Goal: Entertainment & Leisure: Consume media (video, audio)

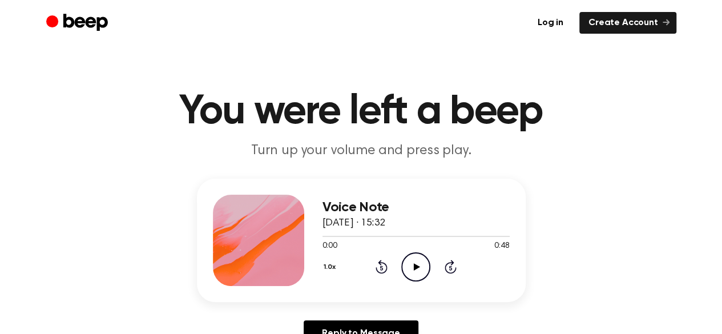
click at [418, 267] on icon at bounding box center [417, 266] width 6 height 7
click at [420, 263] on icon "Pause Audio" at bounding box center [415, 266] width 29 height 29
click at [417, 269] on icon "Play Audio" at bounding box center [415, 266] width 29 height 29
click at [417, 269] on icon at bounding box center [415, 266] width 5 height 7
click at [415, 266] on icon at bounding box center [417, 266] width 6 height 7
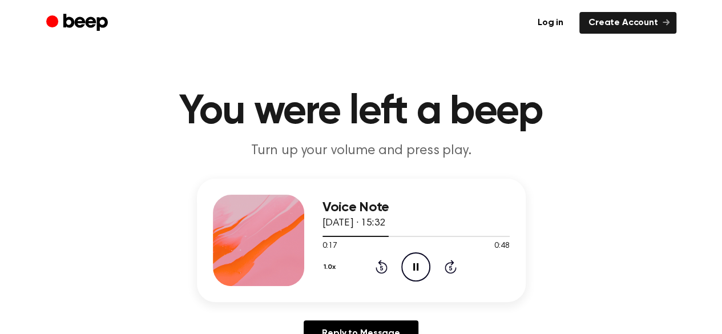
click at [417, 267] on icon at bounding box center [415, 266] width 5 height 7
click at [420, 264] on icon "Play Audio" at bounding box center [415, 266] width 29 height 29
click at [419, 268] on icon "Pause Audio" at bounding box center [415, 266] width 29 height 29
click at [423, 266] on icon "Play Audio" at bounding box center [415, 266] width 29 height 29
click at [421, 267] on icon "Pause Audio" at bounding box center [415, 266] width 29 height 29
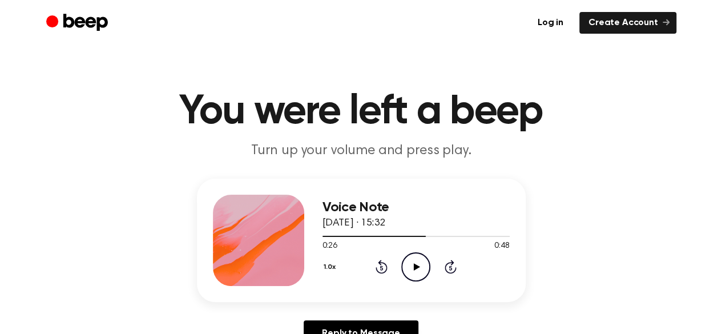
click at [415, 267] on icon at bounding box center [417, 266] width 6 height 7
click at [415, 267] on icon at bounding box center [415, 266] width 5 height 7
click at [416, 269] on icon "Play Audio" at bounding box center [415, 266] width 29 height 29
click at [418, 269] on icon at bounding box center [415, 266] width 5 height 7
click at [416, 266] on icon at bounding box center [417, 266] width 6 height 7
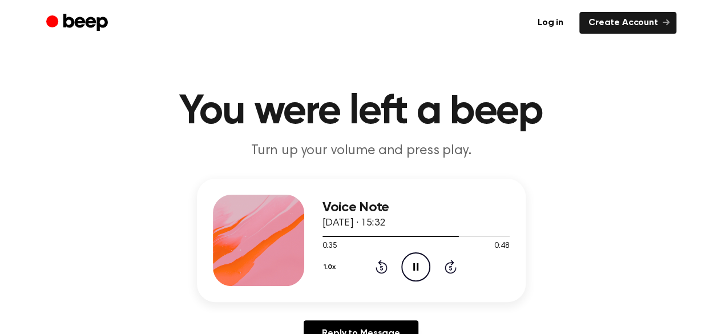
click at [416, 266] on icon "Pause Audio" at bounding box center [415, 266] width 29 height 29
click at [416, 266] on icon at bounding box center [417, 266] width 6 height 7
click at [417, 264] on icon "Play Audio" at bounding box center [415, 266] width 29 height 29
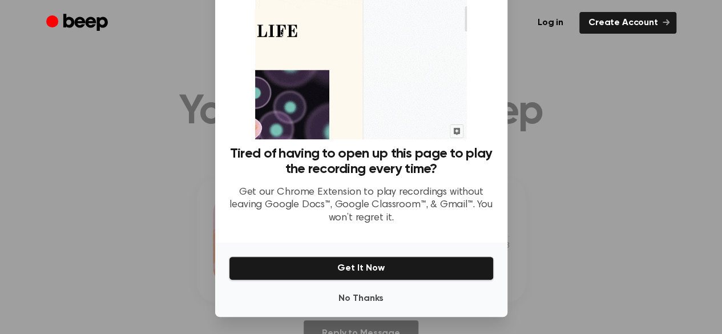
scroll to position [78, 0]
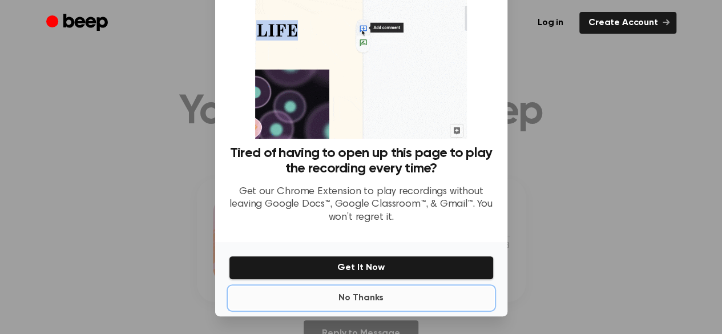
click at [353, 295] on button "No Thanks" at bounding box center [361, 298] width 265 height 23
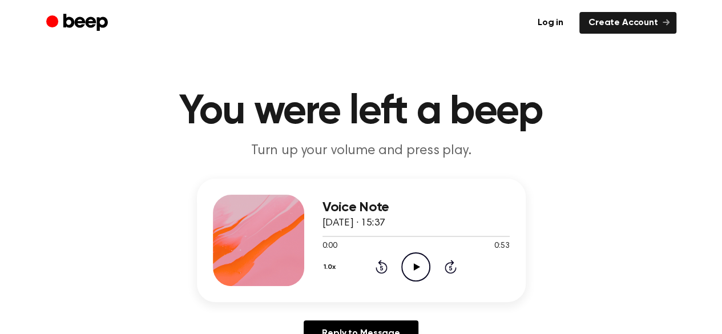
click at [411, 267] on icon "Play Audio" at bounding box center [415, 266] width 29 height 29
click at [421, 267] on icon "Pause Audio" at bounding box center [415, 266] width 29 height 29
click at [420, 264] on icon "Play Audio" at bounding box center [415, 266] width 29 height 29
click at [416, 267] on icon "Pause Audio" at bounding box center [415, 266] width 29 height 29
click at [414, 266] on icon at bounding box center [417, 266] width 6 height 7
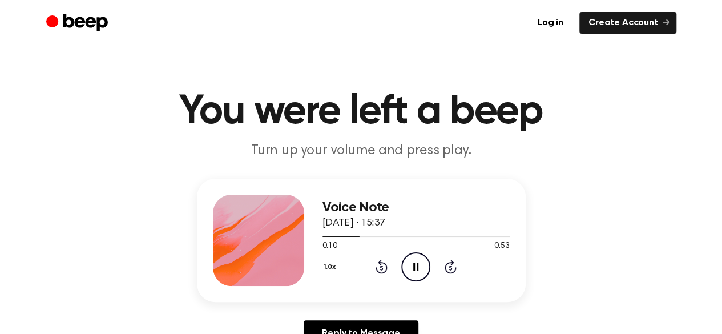
click at [415, 267] on icon "Pause Audio" at bounding box center [415, 266] width 29 height 29
click at [415, 267] on icon at bounding box center [417, 266] width 6 height 7
click at [415, 267] on icon "Pause Audio" at bounding box center [415, 266] width 29 height 29
click at [413, 262] on icon "Play Audio" at bounding box center [415, 266] width 29 height 29
drag, startPoint x: 413, startPoint y: 262, endPoint x: 416, endPoint y: 267, distance: 5.9
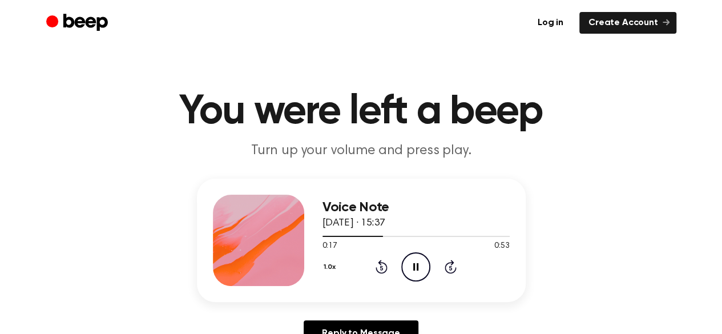
click at [416, 267] on icon "Pause Audio" at bounding box center [415, 266] width 29 height 29
click at [416, 268] on icon at bounding box center [417, 266] width 6 height 7
click at [416, 268] on icon "Pause Audio" at bounding box center [415, 266] width 29 height 29
click at [421, 268] on icon "Play Audio" at bounding box center [415, 266] width 29 height 29
click at [418, 269] on icon at bounding box center [415, 266] width 5 height 7
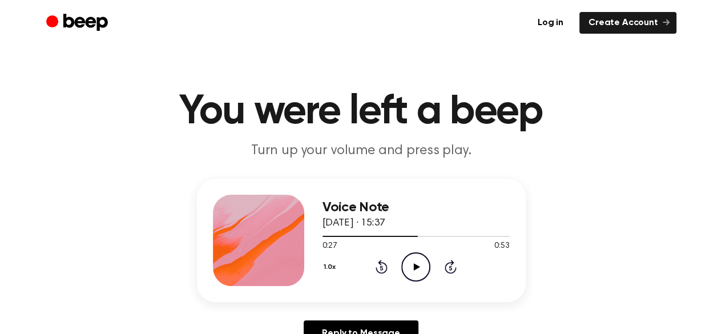
click at [418, 269] on icon "Play Audio" at bounding box center [415, 266] width 29 height 29
click at [418, 269] on icon at bounding box center [415, 266] width 5 height 7
click at [418, 269] on icon "Play Audio" at bounding box center [415, 266] width 29 height 29
click at [418, 269] on icon at bounding box center [415, 266] width 5 height 7
click at [418, 269] on icon "Play Audio" at bounding box center [415, 266] width 29 height 29
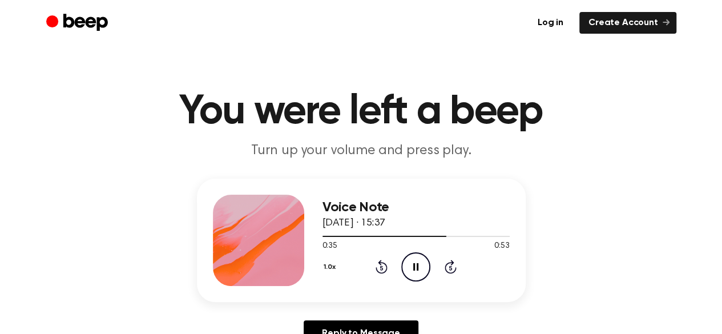
click at [418, 269] on icon at bounding box center [415, 266] width 5 height 7
click at [418, 269] on icon "Play Audio" at bounding box center [415, 266] width 29 height 29
click at [418, 269] on icon at bounding box center [415, 266] width 5 height 7
click at [418, 269] on icon "Play Audio" at bounding box center [415, 266] width 29 height 29
click at [418, 269] on icon at bounding box center [415, 266] width 5 height 7
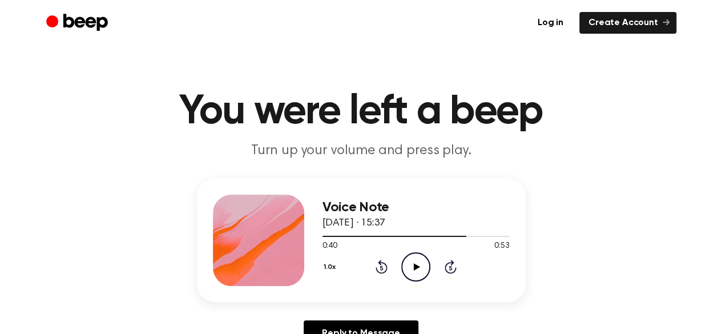
click at [418, 269] on icon "Play Audio" at bounding box center [415, 266] width 29 height 29
click at [418, 269] on icon at bounding box center [415, 266] width 5 height 7
click at [418, 269] on icon "Play Audio" at bounding box center [415, 266] width 29 height 29
click at [418, 269] on icon at bounding box center [415, 266] width 5 height 7
click at [418, 269] on icon "Play Audio" at bounding box center [415, 266] width 29 height 29
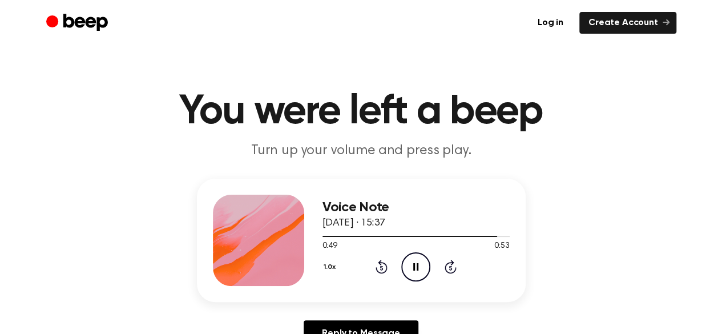
click at [418, 269] on icon at bounding box center [415, 266] width 5 height 7
click at [418, 269] on icon "Play Audio" at bounding box center [415, 266] width 29 height 29
click at [417, 270] on icon "Play Audio" at bounding box center [415, 266] width 29 height 29
click at [159, 3] on div "Log in Create Account" at bounding box center [361, 23] width 631 height 46
